Goal: Find specific page/section: Find specific page/section

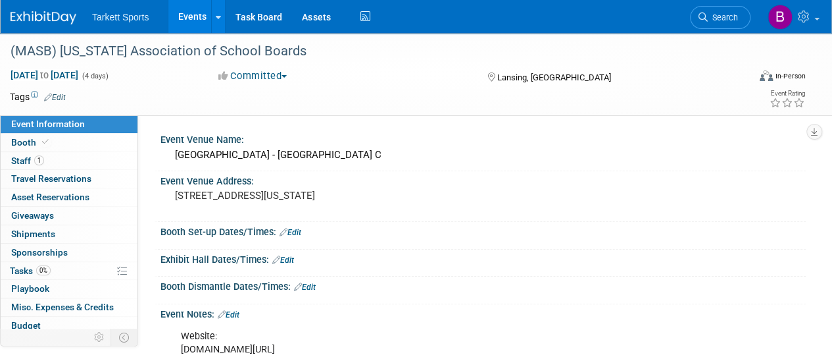
click at [186, 18] on link "Events" at bounding box center [192, 16] width 48 height 33
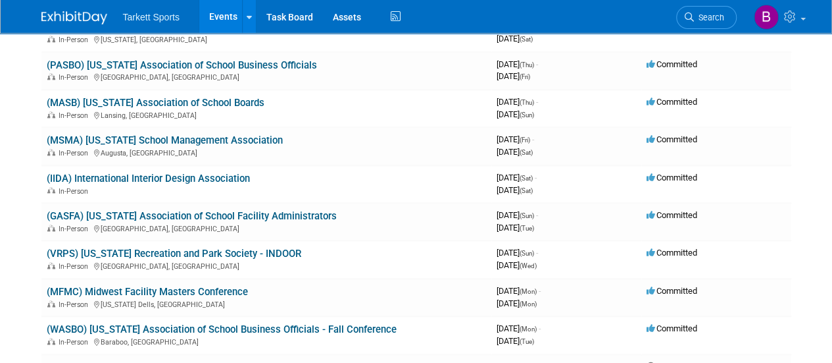
scroll to position [789, 0]
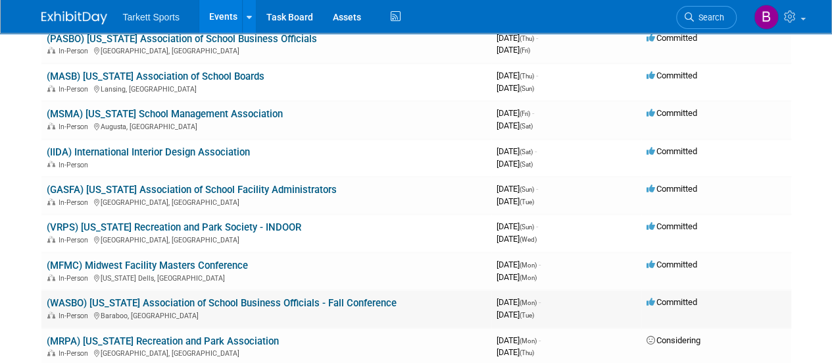
click at [204, 299] on link "(WASBO) [US_STATE] Association of School Business Officials - Fall Conference" at bounding box center [222, 303] width 350 height 12
click at [183, 264] on link "(MFMC) Midwest Facility Masters Conference" at bounding box center [147, 265] width 201 height 12
click at [188, 305] on link "(WASBO) [US_STATE] Association of School Business Officials - Fall Conference" at bounding box center [222, 303] width 350 height 12
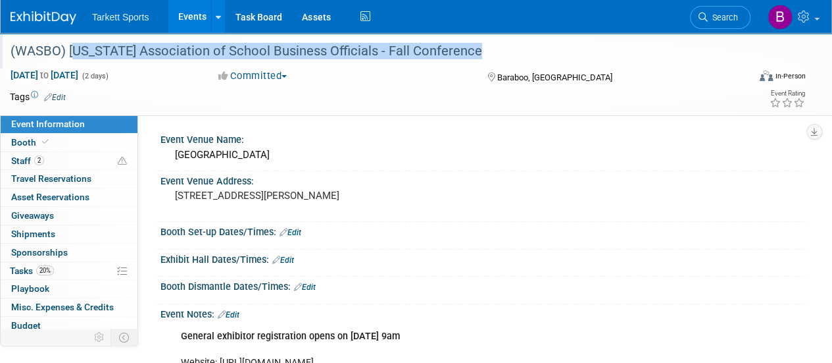
drag, startPoint x: 67, startPoint y: 52, endPoint x: 470, endPoint y: 52, distance: 403.3
click at [470, 52] on div "(WASBO) [US_STATE] Association of School Business Officials - Fall Conference" at bounding box center [372, 51] width 732 height 24
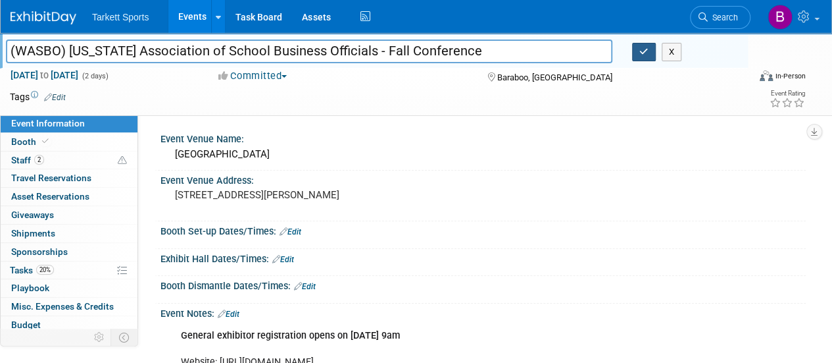
click at [643, 53] on icon "button" at bounding box center [643, 51] width 9 height 9
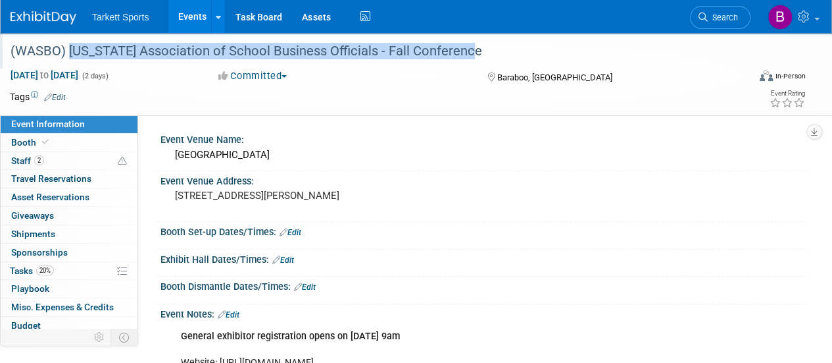
drag, startPoint x: 492, startPoint y: 57, endPoint x: 70, endPoint y: 59, distance: 422.4
click at [70, 59] on div "(WASBO) [US_STATE] Association of School Business Officials - Fall Conference" at bounding box center [372, 51] width 732 height 24
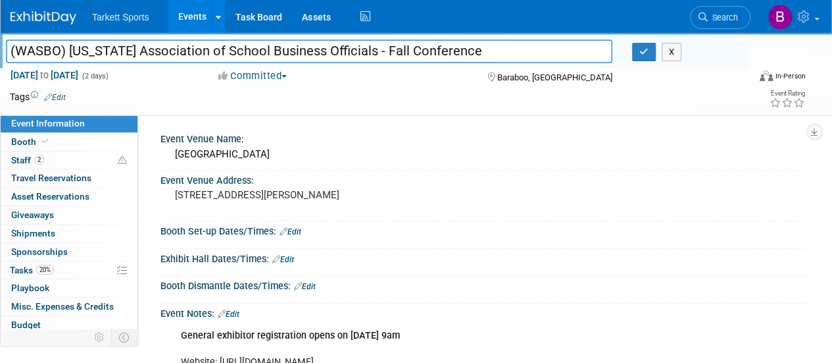
drag, startPoint x: 72, startPoint y: 55, endPoint x: 475, endPoint y: 56, distance: 403.3
click at [475, 56] on input "(WASBO) [US_STATE] Association of School Business Officials - Fall Conference" at bounding box center [309, 50] width 607 height 23
click at [461, 56] on input "(WASBO) [US_STATE] Association of School Business Officials - Fall Conference" at bounding box center [309, 50] width 607 height 23
drag, startPoint x: 461, startPoint y: 56, endPoint x: 486, endPoint y: 48, distance: 26.2
click at [486, 48] on input "(WASBO) [US_STATE] Association of School Business Officials - Fall Conference" at bounding box center [309, 50] width 607 height 23
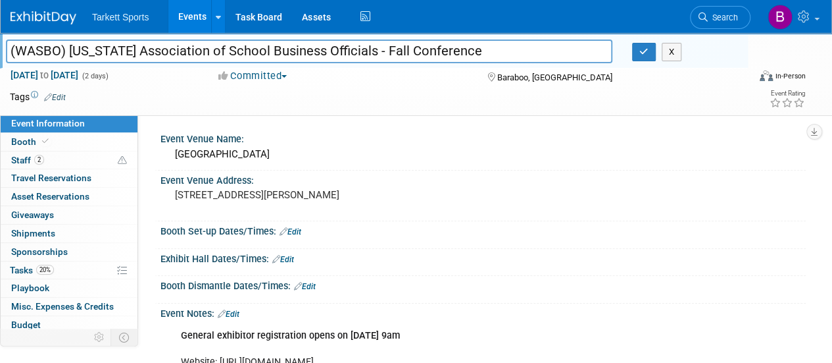
drag, startPoint x: 486, startPoint y: 48, endPoint x: 72, endPoint y: 66, distance: 414.2
click at [72, 66] on div "(WASBO) Wisconsin Association of School Business Officials - Fall Conference (W…" at bounding box center [374, 51] width 748 height 36
click at [24, 156] on span "Staff 2" at bounding box center [27, 160] width 33 height 11
